Goal: Task Accomplishment & Management: Complete application form

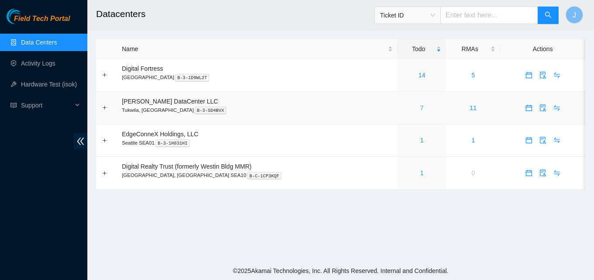
click at [420, 110] on link "7" at bounding box center [421, 107] width 3 height 7
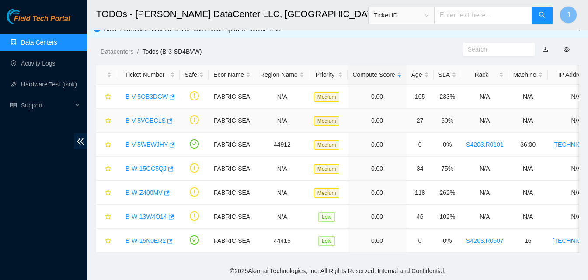
scroll to position [16, 0]
drag, startPoint x: 0, startPoint y: 210, endPoint x: 8, endPoint y: 210, distance: 7.9
click at [2, 210] on div "Field Tech Portal Data Centers Activity Logs Hardware Test (isok) Support" at bounding box center [43, 144] width 87 height 271
click at [0, 166] on div "Field Tech Portal Data Centers Activity Logs Hardware Test (isok) Support" at bounding box center [43, 144] width 87 height 271
click at [171, 214] on icon "button" at bounding box center [170, 217] width 6 height 6
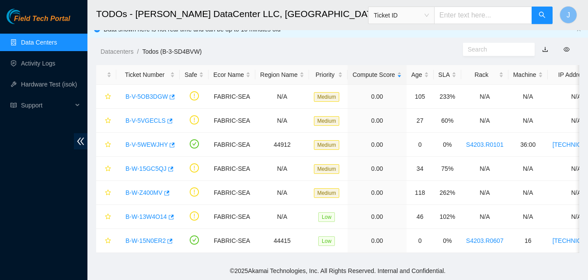
click at [0, 147] on div "Field Tech Portal Data Centers Activity Logs Hardware Test (isok) Support" at bounding box center [43, 144] width 87 height 271
click at [0, 203] on div "Field Tech Portal Data Centers Activity Logs Hardware Test (isok) Support" at bounding box center [43, 144] width 87 height 271
click at [0, 167] on div "Field Tech Portal Data Centers Activity Logs Hardware Test (isok) Support" at bounding box center [43, 144] width 87 height 271
click at [0, 170] on div "Field Tech Portal Data Centers Activity Logs Hardware Test (isok) Support" at bounding box center [43, 144] width 87 height 271
click at [167, 118] on icon "button" at bounding box center [169, 120] width 5 height 5
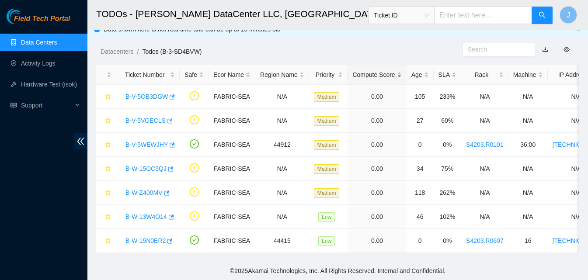
scroll to position [0, 0]
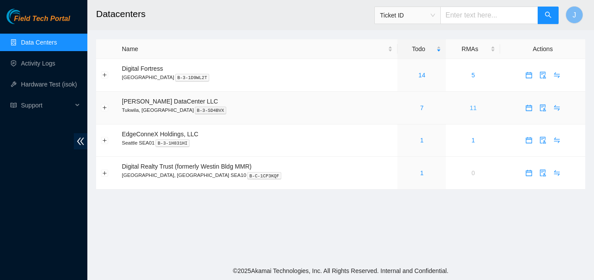
click at [470, 108] on link "11" at bounding box center [473, 107] width 7 height 7
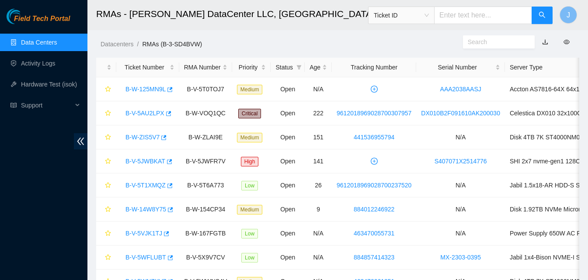
click at [0, 214] on div "Field Tech Portal Data Centers Activity Logs Hardware Test (isok) Support" at bounding box center [43, 144] width 87 height 271
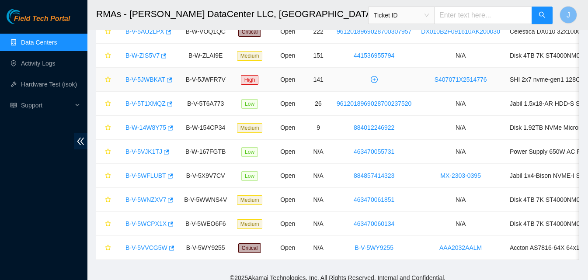
scroll to position [87, 0]
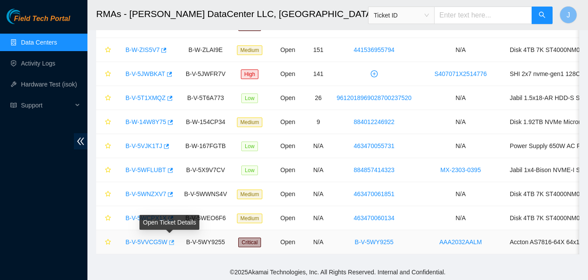
click at [171, 241] on icon "button" at bounding box center [171, 242] width 5 height 5
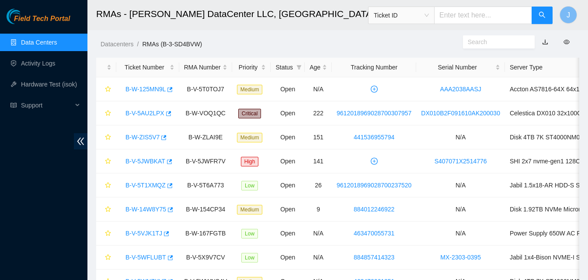
click at [41, 39] on link "Data Centers" at bounding box center [39, 42] width 36 height 7
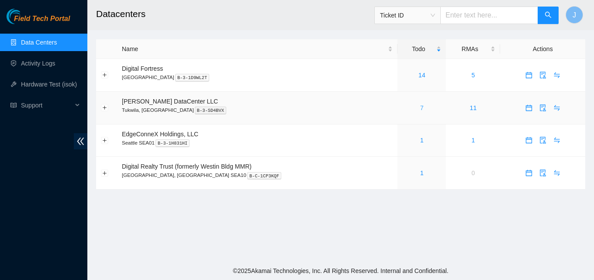
click at [420, 108] on link "7" at bounding box center [421, 107] width 3 height 7
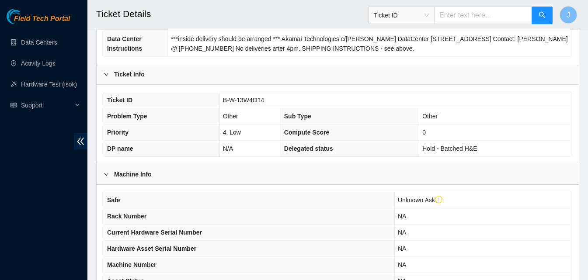
scroll to position [301, 0]
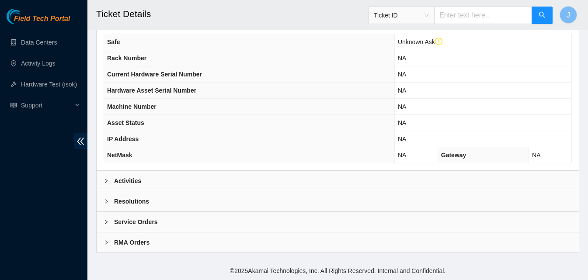
drag, startPoint x: 202, startPoint y: 183, endPoint x: 467, endPoint y: 138, distance: 268.6
click at [202, 183] on div "Activities" at bounding box center [338, 181] width 482 height 20
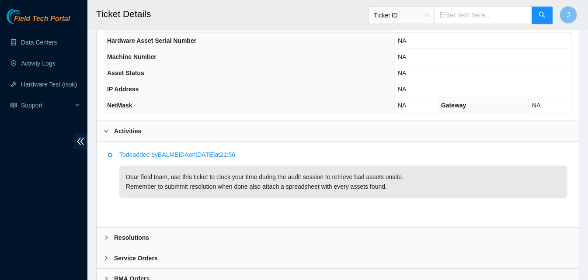
scroll to position [387, 0]
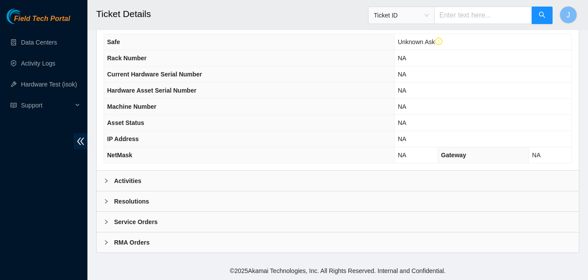
click at [208, 179] on div "Activities" at bounding box center [338, 181] width 482 height 20
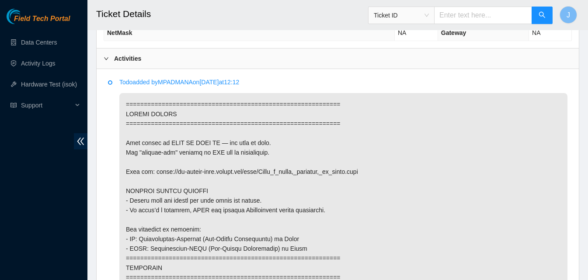
scroll to position [432, 0]
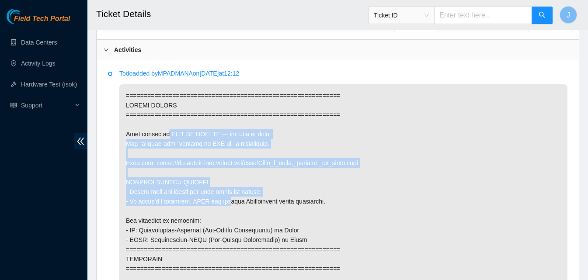
drag, startPoint x: 154, startPoint y: 144, endPoint x: 222, endPoint y: 213, distance: 97.3
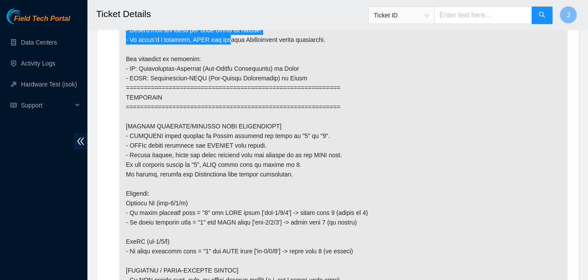
scroll to position [519, 0]
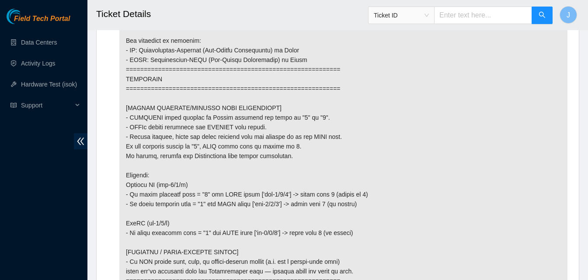
scroll to position [743, 0]
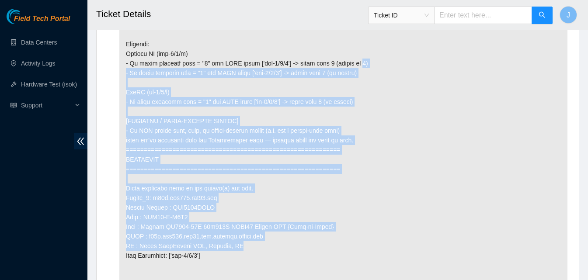
drag, startPoint x: 347, startPoint y: 252, endPoint x: 354, endPoint y: 81, distance: 171.5
click at [341, 75] on p at bounding box center [343, 250] width 448 height 955
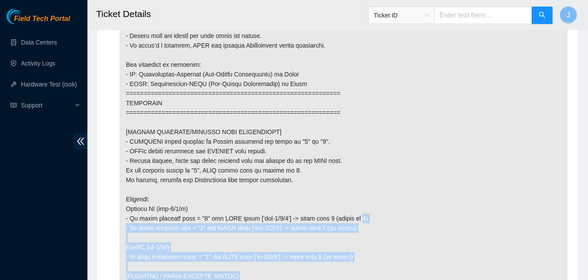
scroll to position [568, 0]
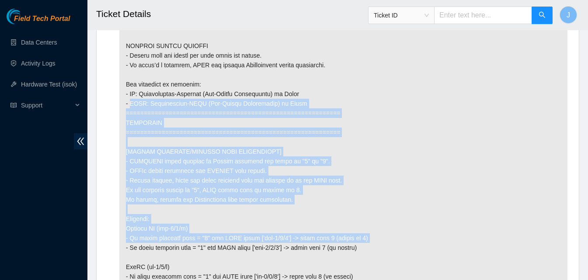
drag, startPoint x: 394, startPoint y: 157, endPoint x: 398, endPoint y: 251, distance: 94.0
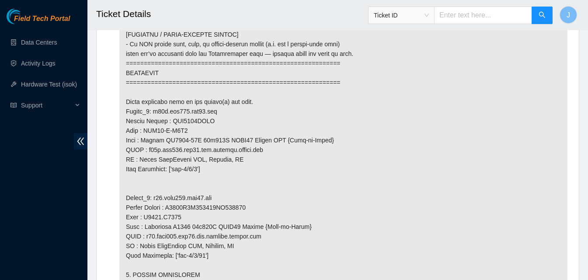
scroll to position [874, 0]
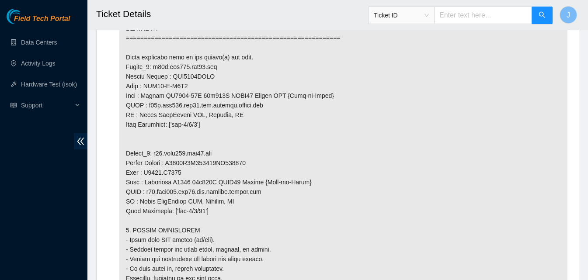
drag, startPoint x: 243, startPoint y: 220, endPoint x: 274, endPoint y: 221, distance: 30.6
click at [274, 221] on p at bounding box center [343, 119] width 448 height 955
click at [182, 201] on p at bounding box center [343, 119] width 448 height 955
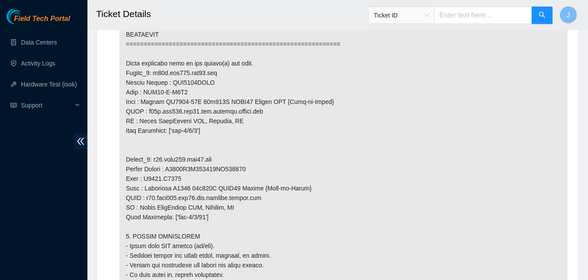
scroll to position [875, 0]
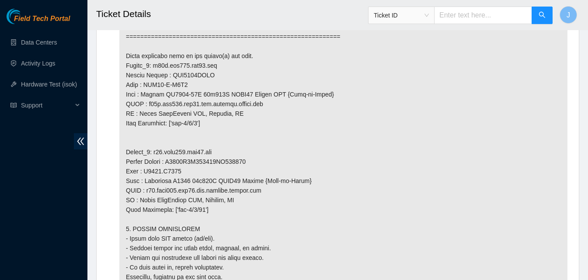
click at [164, 260] on p at bounding box center [343, 118] width 448 height 955
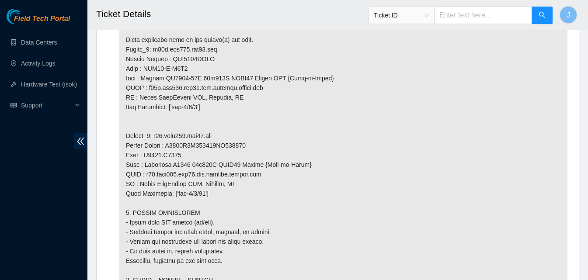
scroll to position [894, 0]
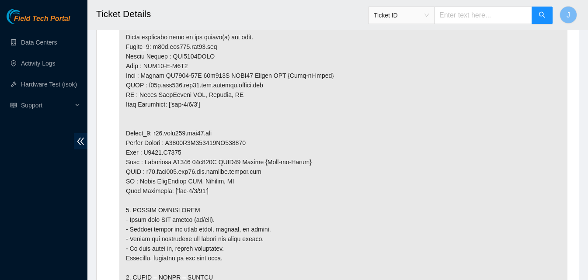
click at [502, 161] on p at bounding box center [343, 99] width 448 height 955
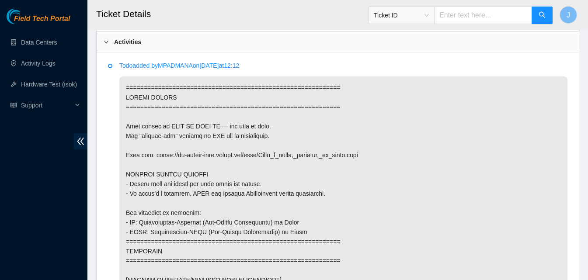
scroll to position [447, 0]
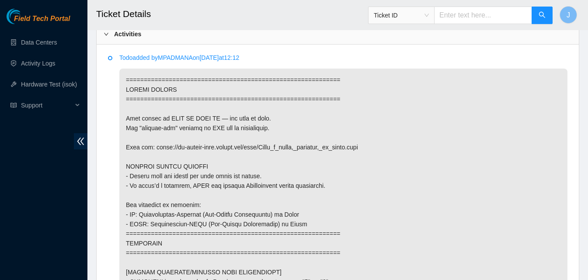
click at [322, 38] on div "Activities" at bounding box center [338, 34] width 482 height 20
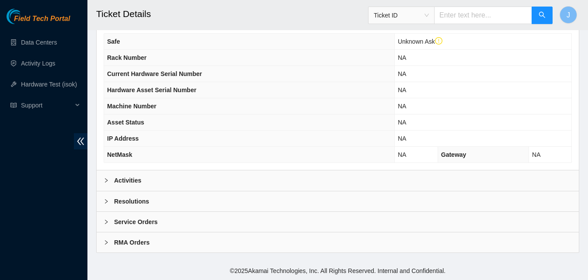
scroll to position [301, 0]
click at [204, 208] on div "Resolutions" at bounding box center [338, 201] width 482 height 20
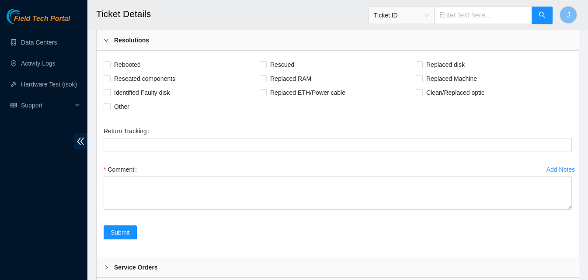
scroll to position [464, 0]
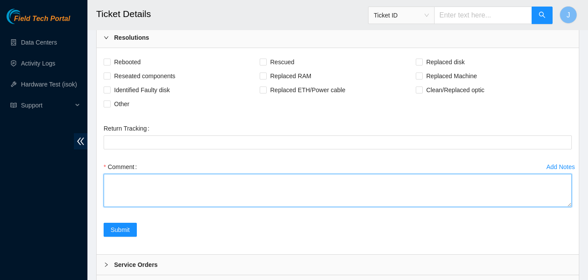
click at [355, 199] on textarea "Comment" at bounding box center [338, 190] width 468 height 33
paste textarea "replaced tor optic U33AJRE with INIBD6430760"
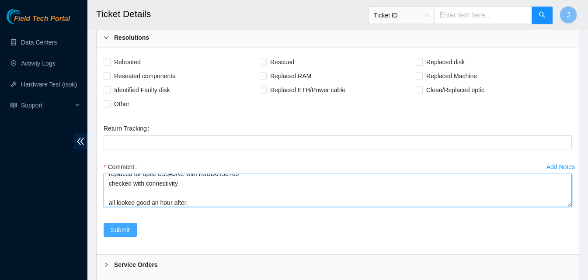
type textarea "replaced tor optic U33AJRE with INIBD6430760 checked with connectivity all look…"
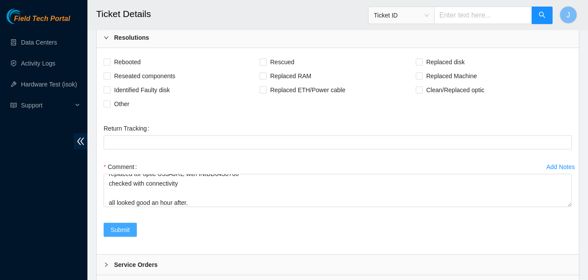
click at [115, 227] on span "Submit" at bounding box center [120, 230] width 19 height 10
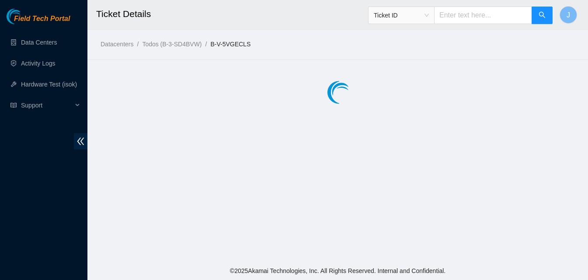
scroll to position [0, 0]
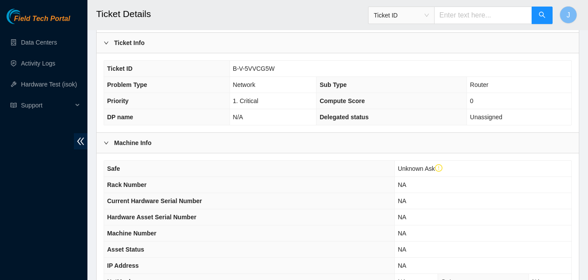
scroll to position [301, 0]
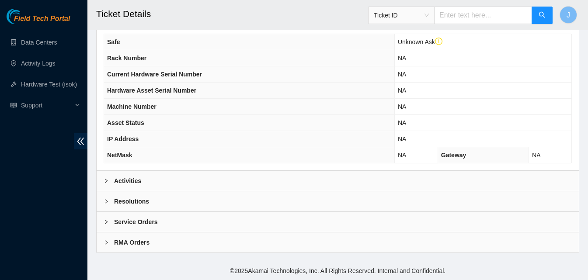
click at [194, 184] on div "Activities" at bounding box center [338, 181] width 482 height 20
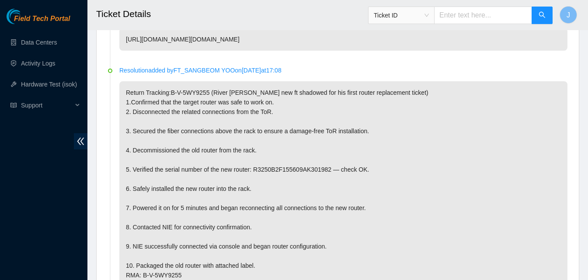
scroll to position [475, 0]
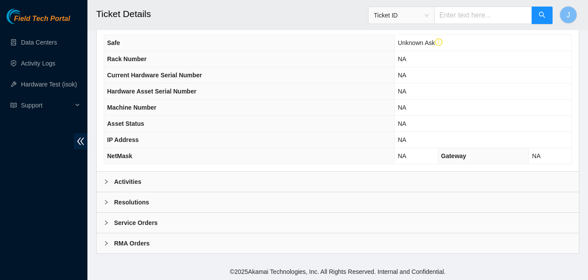
scroll to position [301, 0]
click at [379, 187] on div "Activities" at bounding box center [338, 181] width 482 height 20
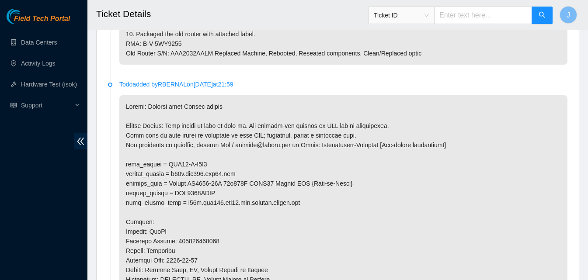
scroll to position [720, 0]
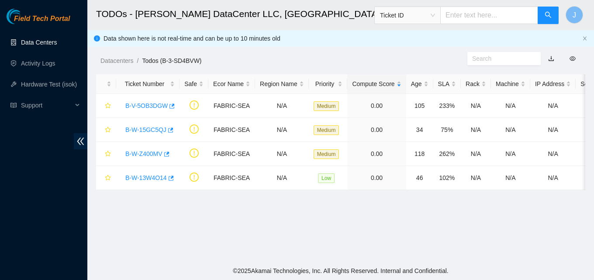
click at [43, 44] on link "Data Centers" at bounding box center [39, 42] width 36 height 7
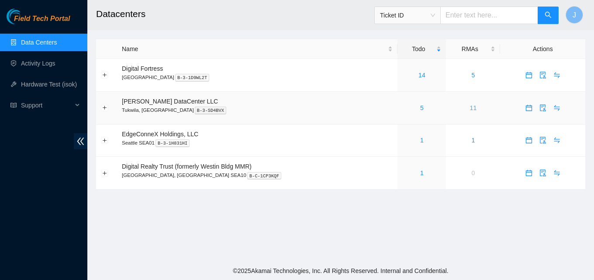
click at [470, 107] on link "11" at bounding box center [473, 107] width 7 height 7
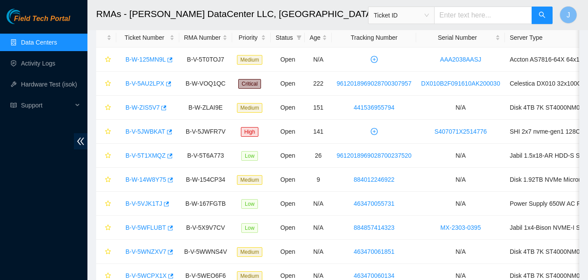
scroll to position [95, 0]
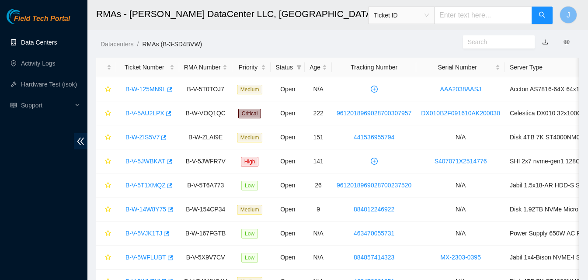
click at [50, 41] on link "Data Centers" at bounding box center [39, 42] width 36 height 7
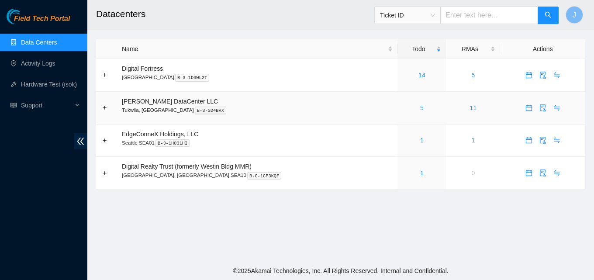
click at [420, 107] on link "5" at bounding box center [421, 107] width 3 height 7
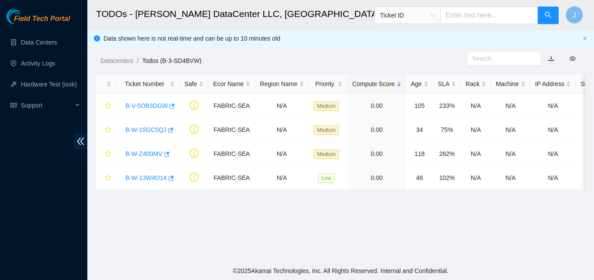
click at [0, 204] on div "Field Tech Portal Data Centers Activity Logs Hardware Test (isok) Support" at bounding box center [43, 144] width 87 height 271
click at [0, 156] on div "Field Tech Portal Data Centers Activity Logs Hardware Test (isok) Support" at bounding box center [43, 144] width 87 height 271
click at [47, 43] on link "Data Centers" at bounding box center [39, 42] width 36 height 7
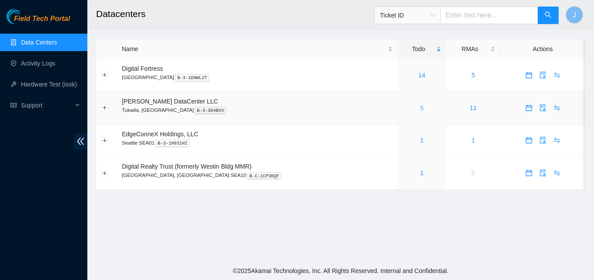
click at [420, 108] on link "5" at bounding box center [421, 107] width 3 height 7
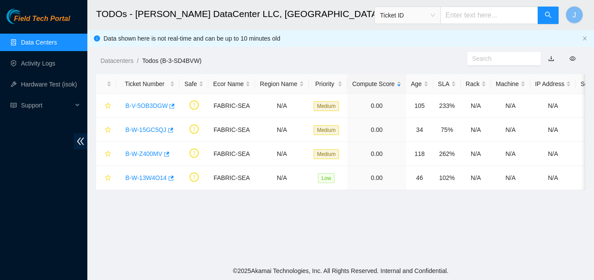
click at [29, 39] on link "Data Centers" at bounding box center [39, 42] width 36 height 7
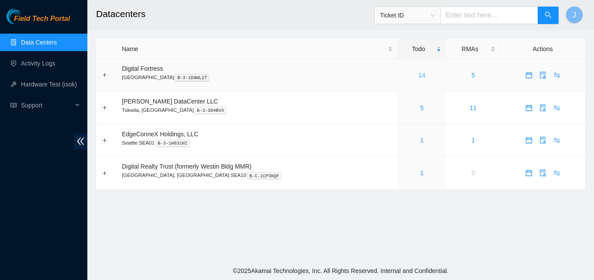
click at [419, 76] on link "14" at bounding box center [422, 75] width 7 height 7
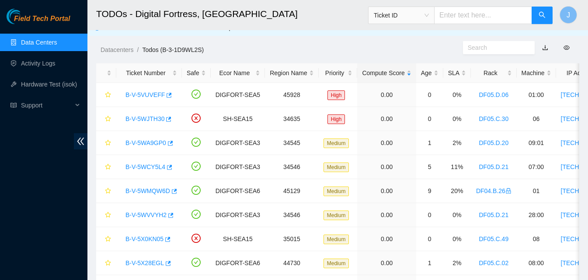
scroll to position [9, 0]
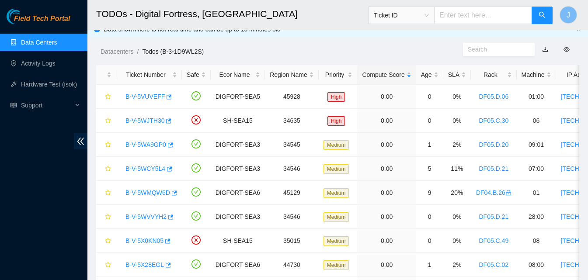
click at [41, 46] on link "Data Centers" at bounding box center [39, 42] width 36 height 7
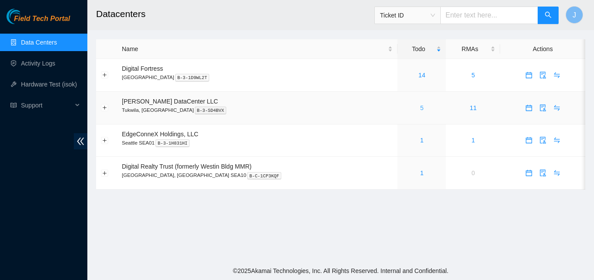
click at [420, 110] on link "5" at bounding box center [421, 107] width 3 height 7
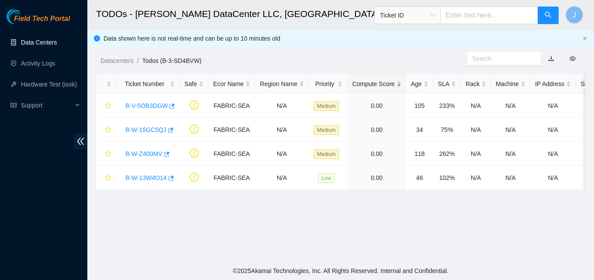
click at [47, 39] on link "Data Centers" at bounding box center [39, 42] width 36 height 7
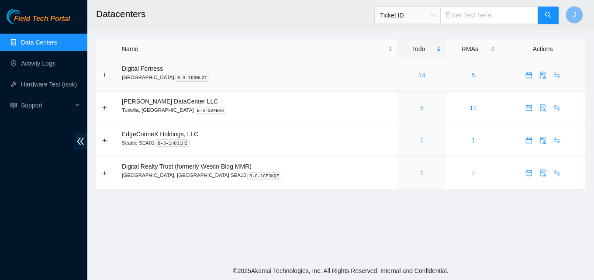
click at [419, 74] on link "14" at bounding box center [422, 75] width 7 height 7
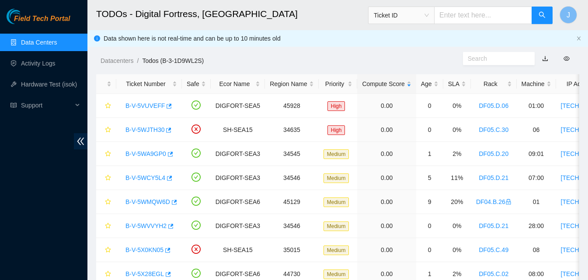
click at [37, 42] on link "Data Centers" at bounding box center [39, 42] width 36 height 7
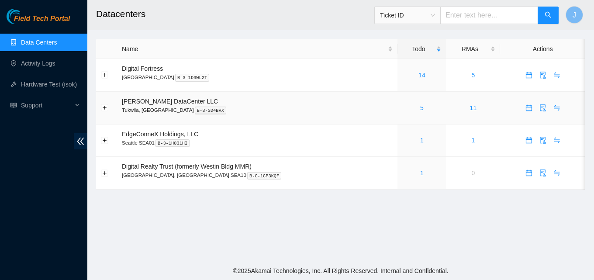
click at [405, 99] on td "5" at bounding box center [422, 108] width 49 height 33
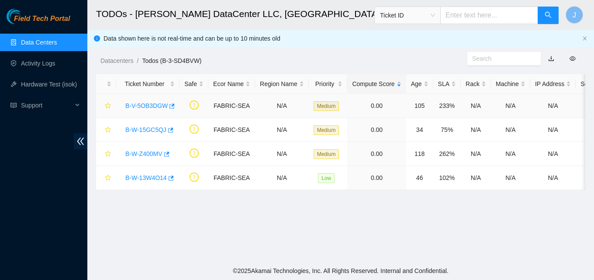
click at [405, 106] on main "TODOs - Sabey DataCenter LLC, Tukwila, WA Ticket ID J Data shown here is not re…" at bounding box center [340, 131] width 507 height 262
click at [43, 45] on link "Data Centers" at bounding box center [39, 42] width 36 height 7
